Goal: Task Accomplishment & Management: Manage account settings

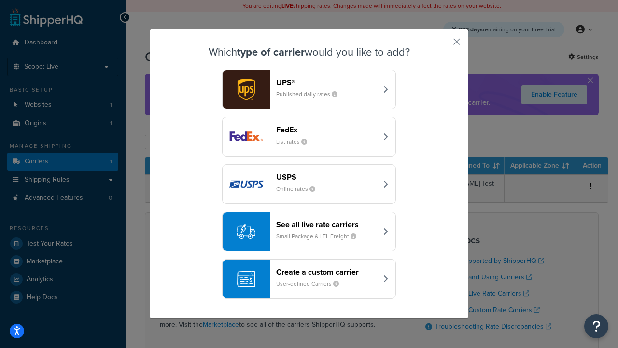
click at [327, 129] on header "FedEx" at bounding box center [326, 129] width 101 height 9
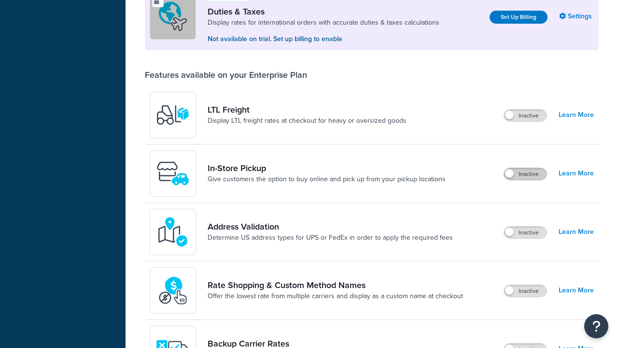
click at [526, 168] on label "Inactive" at bounding box center [525, 174] width 43 height 12
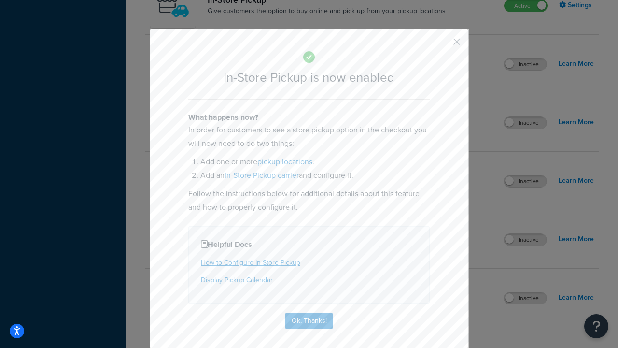
click at [442, 45] on button "button" at bounding box center [442, 45] width 2 height 2
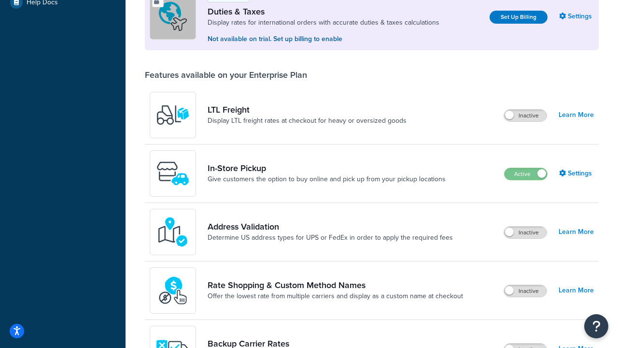
scroll to position [295, 0]
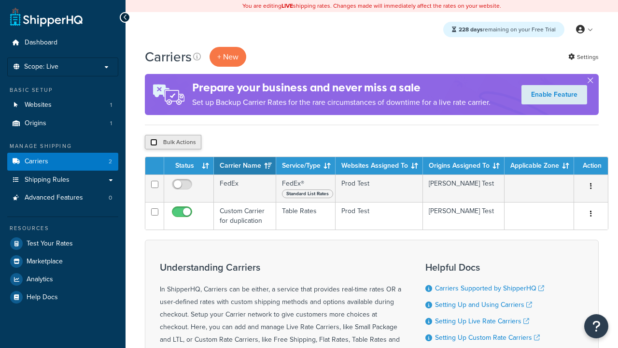
click at [154, 142] on input "checkbox" at bounding box center [153, 142] width 7 height 7
checkbox input "true"
click at [260, 142] on button "Delete" at bounding box center [257, 142] width 33 height 14
